Goal: Information Seeking & Learning: Learn about a topic

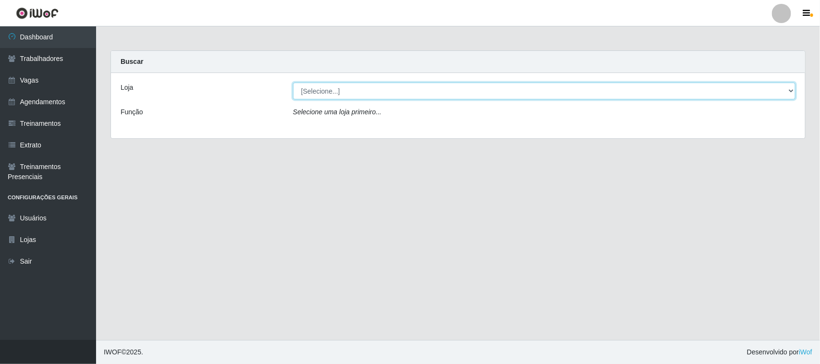
click at [369, 89] on select "[Selecione...] Nova República - Pajuçara" at bounding box center [544, 91] width 503 height 17
click at [370, 89] on select "[Selecione...] Nova República - Pajuçara" at bounding box center [544, 91] width 503 height 17
select select "65"
click at [293, 83] on select "[Selecione...] Nova República - Pajuçara" at bounding box center [544, 91] width 503 height 17
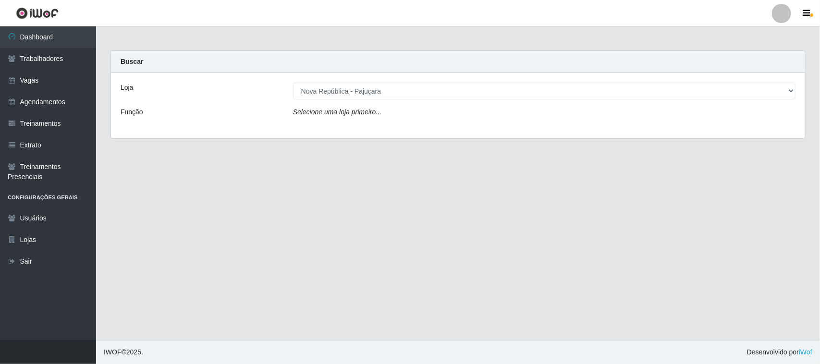
drag, startPoint x: 370, startPoint y: 99, endPoint x: 375, endPoint y: 123, distance: 25.0
click at [375, 123] on div "Loja [Selecione...] Nova República - Pajuçara Função Selecione uma loja primeir…" at bounding box center [458, 105] width 694 height 65
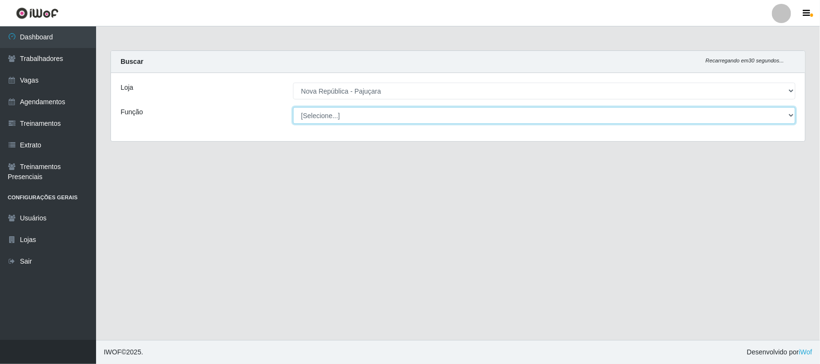
drag, startPoint x: 375, startPoint y: 121, endPoint x: 378, endPoint y: 113, distance: 8.1
click at [378, 113] on select "[Selecione...] Balconista Operador de Caixa Repositor" at bounding box center [544, 115] width 503 height 17
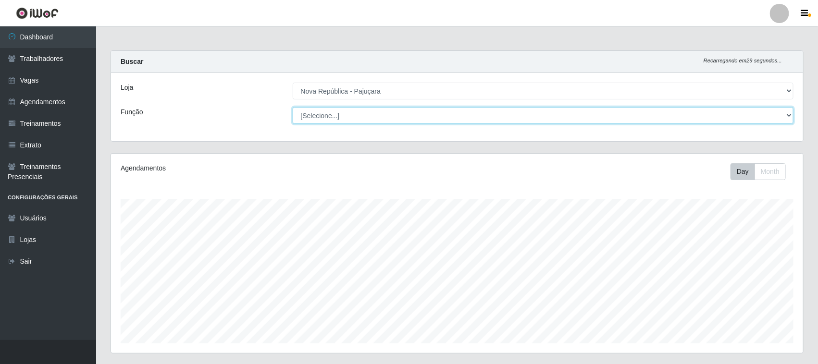
scroll to position [200, 692]
click at [378, 115] on select "[Selecione...] Balconista Operador de Caixa Repositor" at bounding box center [543, 115] width 501 height 17
select select "22"
click at [293, 107] on select "[Selecione...] Balconista Operador de Caixa Repositor" at bounding box center [543, 115] width 501 height 17
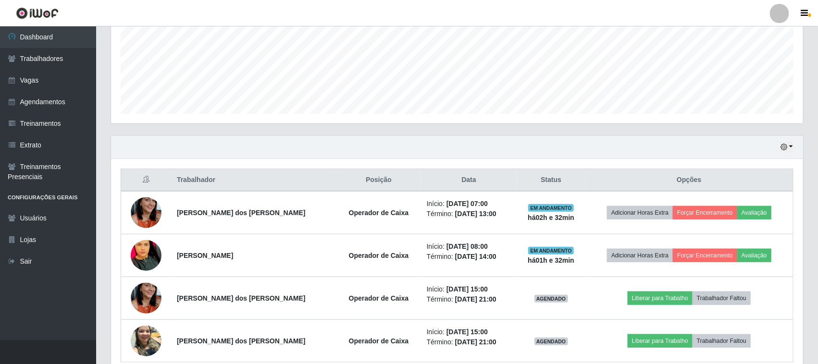
scroll to position [275, 0]
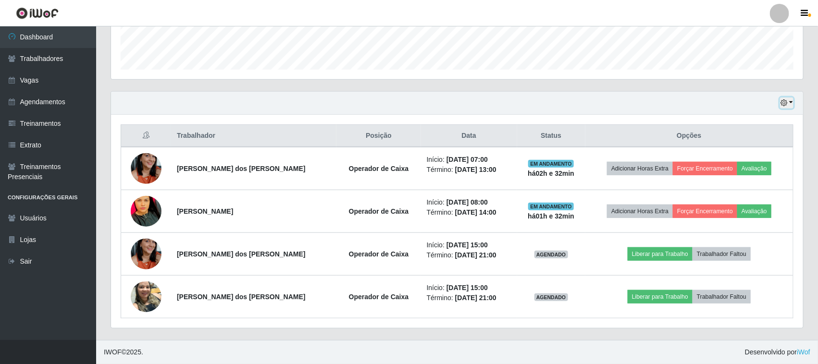
click at [791, 106] on button "button" at bounding box center [786, 103] width 13 height 11
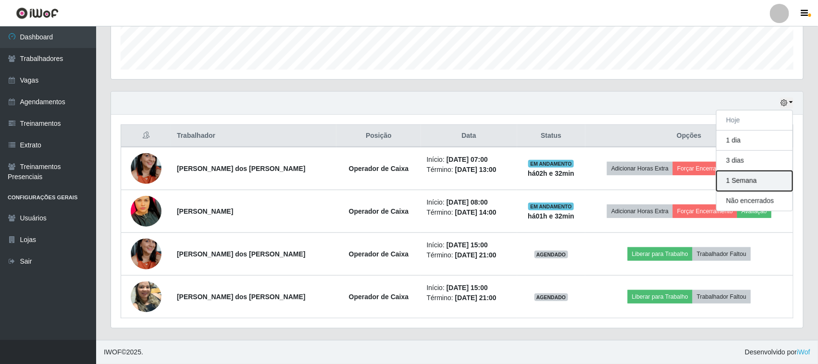
click at [746, 181] on button "1 Semana" at bounding box center [755, 181] width 76 height 20
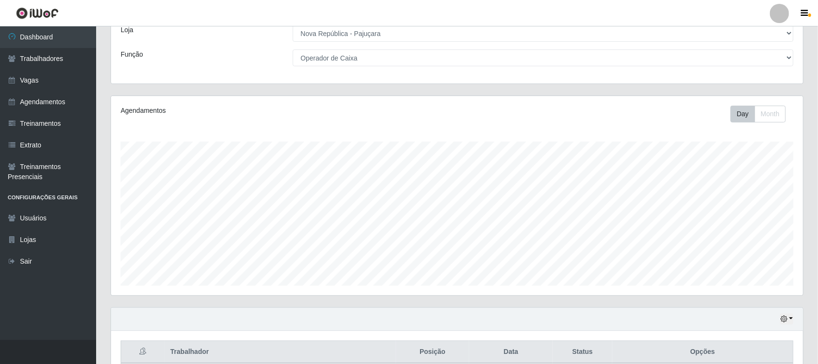
scroll to position [120, 0]
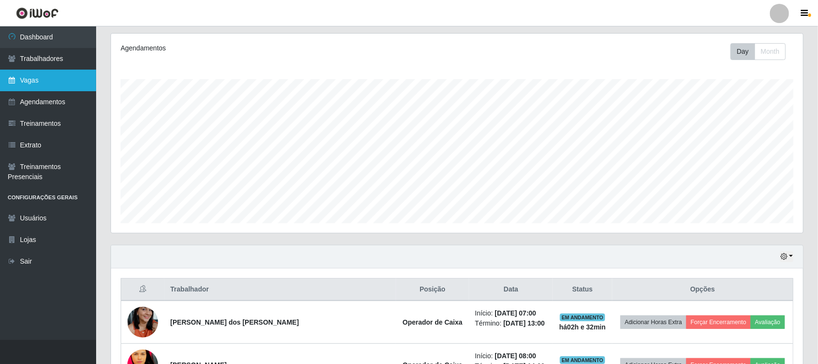
click at [70, 70] on link "Vagas" at bounding box center [48, 81] width 96 height 22
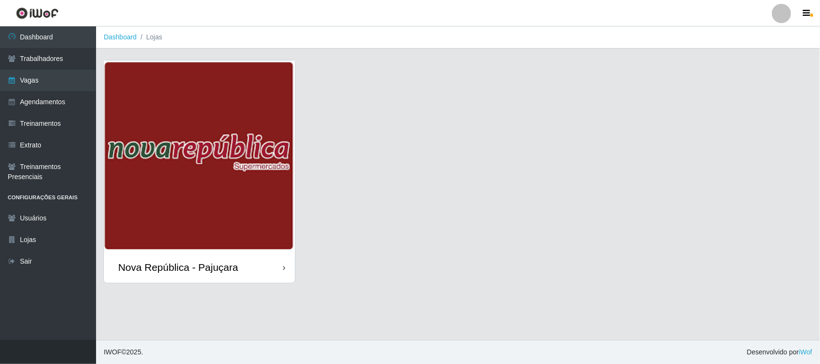
click at [221, 210] on img at bounding box center [199, 156] width 191 height 191
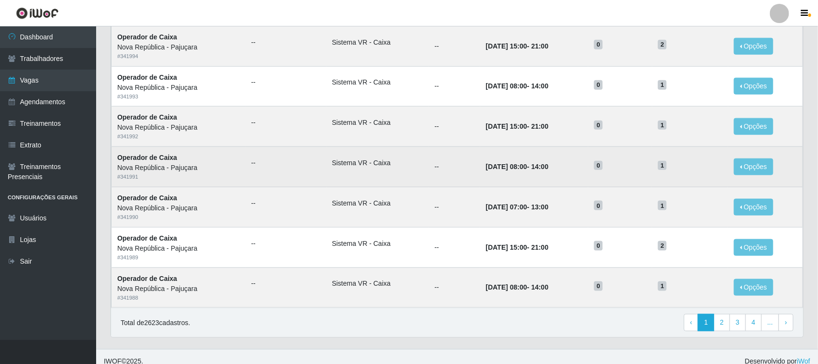
scroll to position [452, 0]
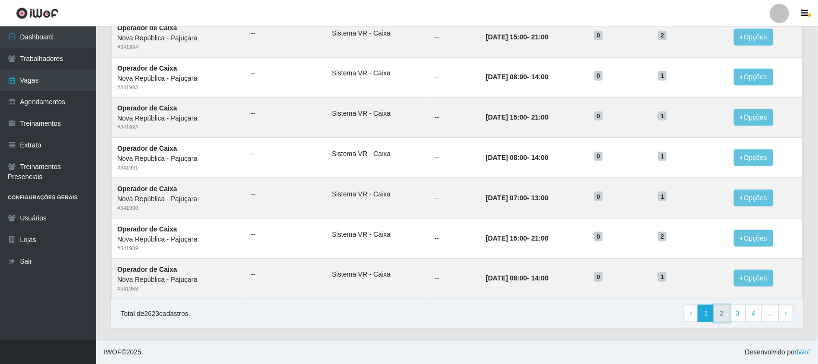
click at [723, 316] on link "2" at bounding box center [722, 313] width 16 height 17
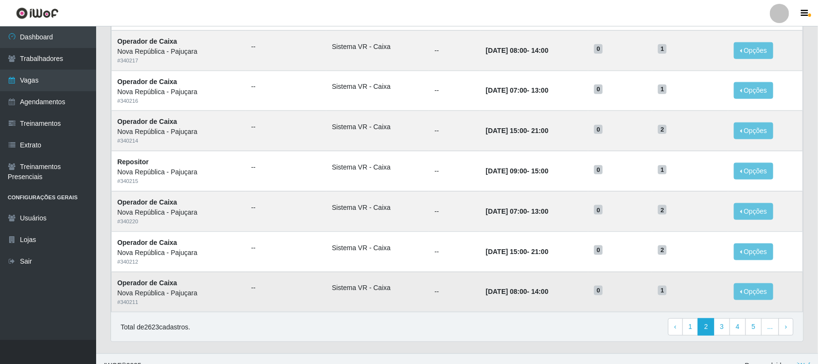
scroll to position [452, 0]
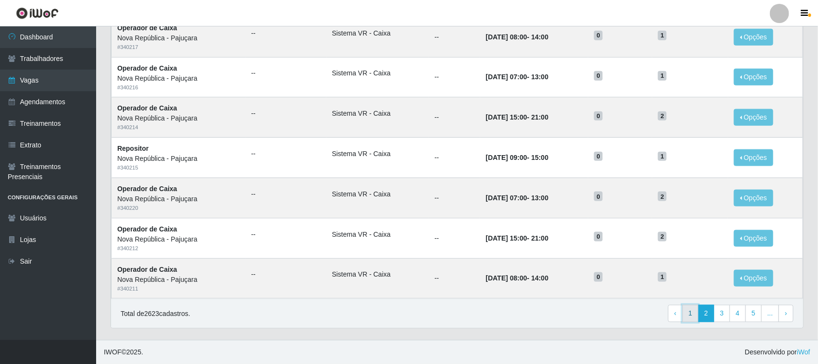
click at [696, 310] on link "1" at bounding box center [690, 313] width 16 height 17
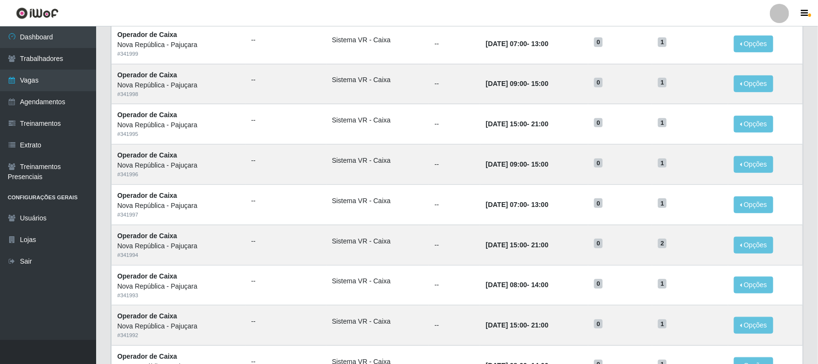
scroll to position [300, 0]
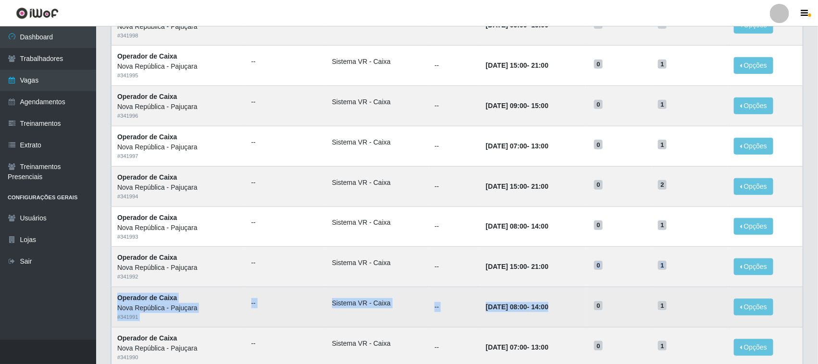
drag, startPoint x: 583, startPoint y: 276, endPoint x: 618, endPoint y: 323, distance: 58.7
click at [601, 302] on tbody "Operador de Caixa Nova República - Pajuçara # 342002 -- Sistema VR - Caixa -- […" at bounding box center [457, 146] width 692 height 604
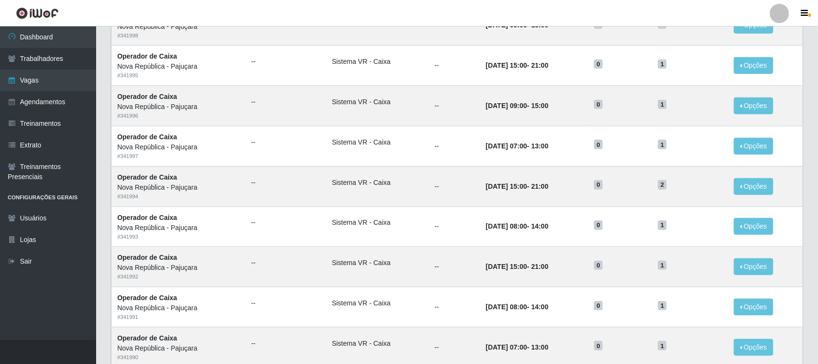
drag, startPoint x: 618, startPoint y: 323, endPoint x: 729, endPoint y: 380, distance: 124.2
click at [643, 333] on tbody "Operador de Caixa Nova República - Pajuçara # 342002 -- Sistema VR - Caixa -- 1…" at bounding box center [457, 146] width 692 height 604
click at [729, 364] on html "Perfil Alterar Senha Sair Dashboard Trabalhadores Vagas Agendamentos Treinament…" at bounding box center [409, 107] width 818 height 814
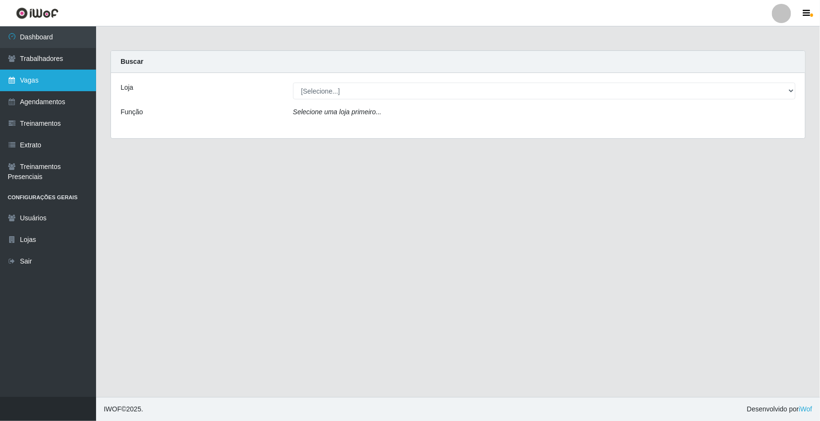
click at [45, 87] on link "Vagas" at bounding box center [48, 81] width 96 height 22
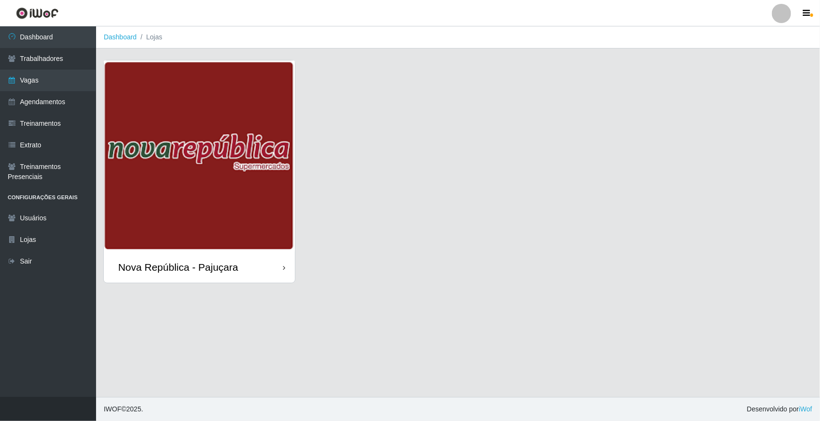
click at [123, 95] on img at bounding box center [199, 156] width 191 height 191
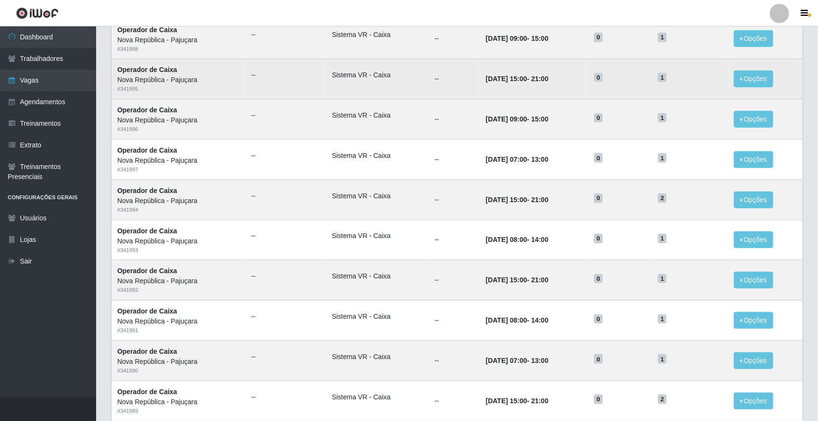
scroll to position [300, 0]
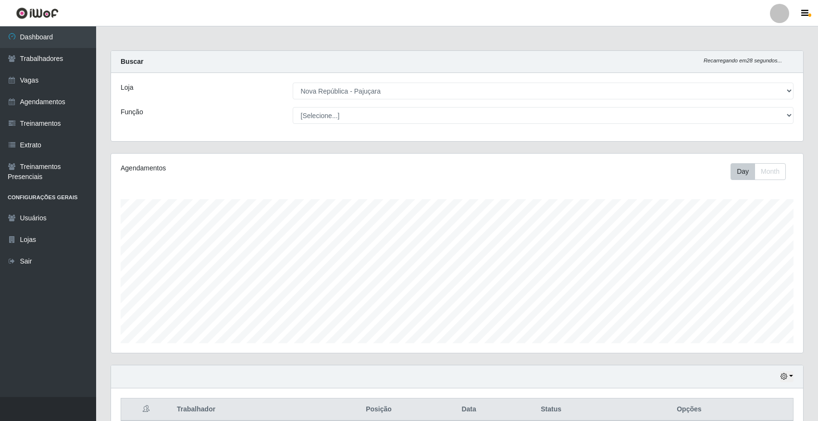
select select "65"
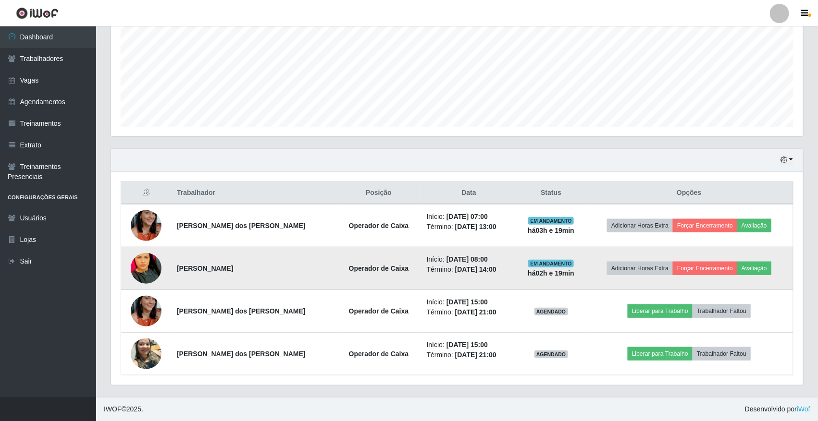
scroll to position [200, 692]
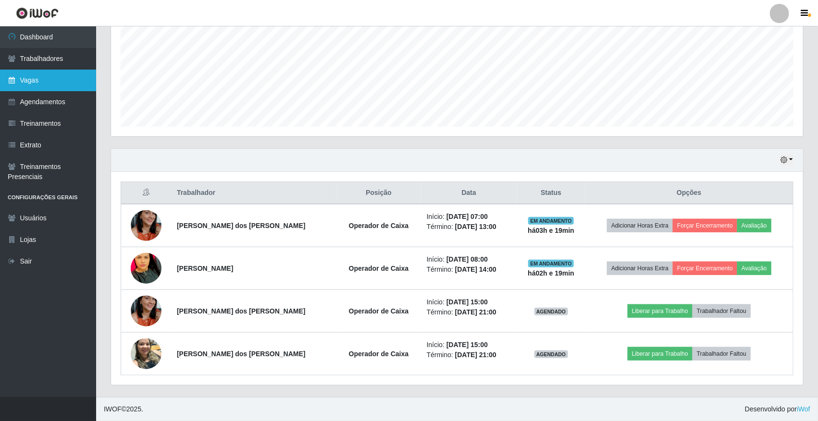
click at [57, 81] on link "Vagas" at bounding box center [48, 81] width 96 height 22
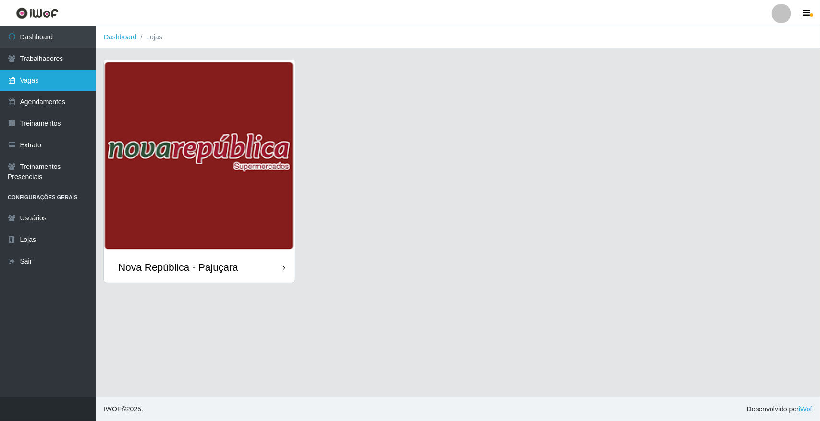
click at [60, 81] on link "Vagas" at bounding box center [48, 81] width 96 height 22
drag, startPoint x: 100, startPoint y: 111, endPoint x: 113, endPoint y: 119, distance: 15.7
click at [104, 113] on div "Nova República - Pajuçara" at bounding box center [458, 177] width 724 height 235
click at [123, 124] on img at bounding box center [199, 156] width 191 height 191
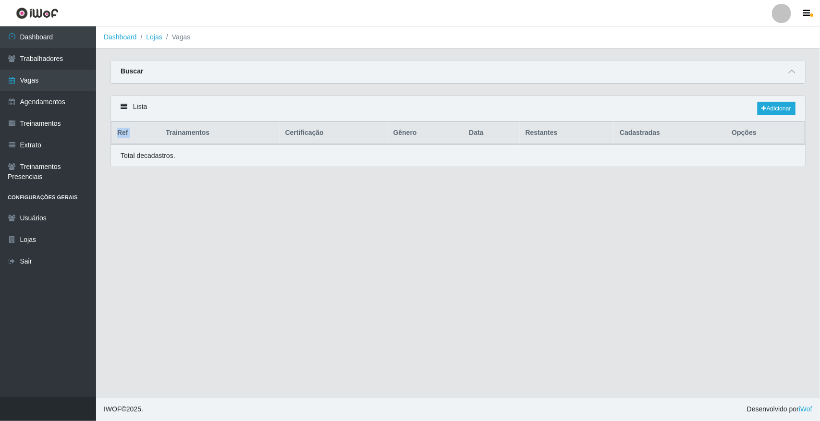
click at [123, 124] on th "Ref" at bounding box center [135, 133] width 49 height 23
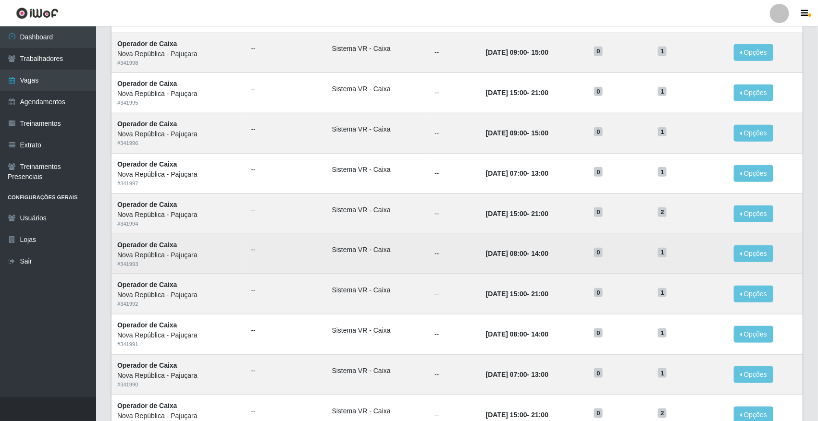
scroll to position [300, 0]
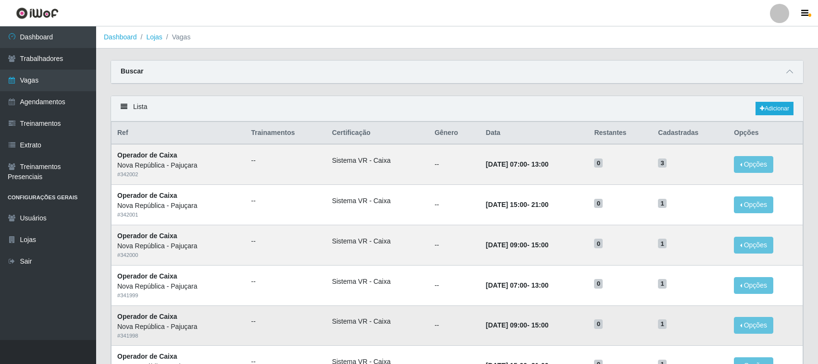
scroll to position [307, 0]
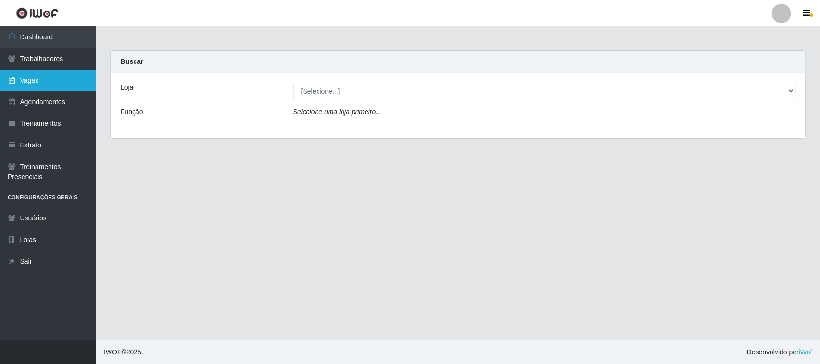
click at [62, 81] on link "Vagas" at bounding box center [48, 81] width 96 height 22
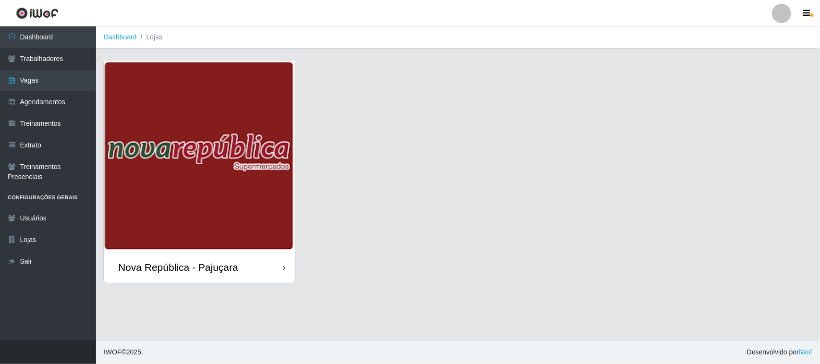
click at [179, 163] on img at bounding box center [199, 156] width 191 height 191
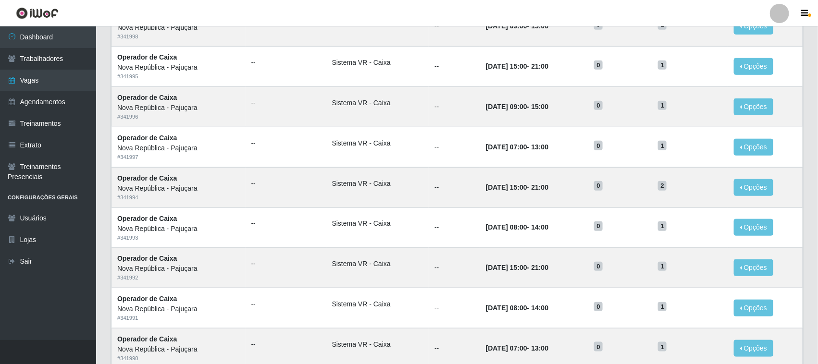
scroll to position [300, 0]
